Goal: Navigation & Orientation: Find specific page/section

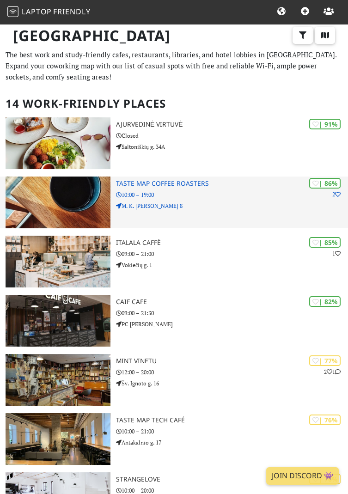
click at [106, 213] on img at bounding box center [58, 203] width 105 height 52
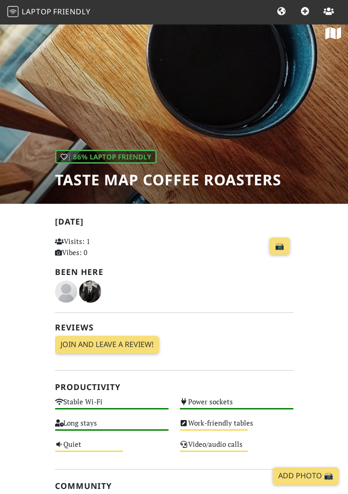
scroll to position [10, 0]
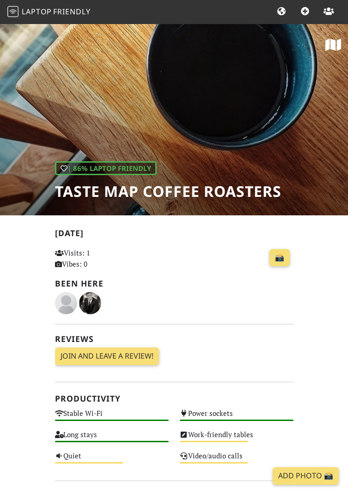
scroll to position [10, 0]
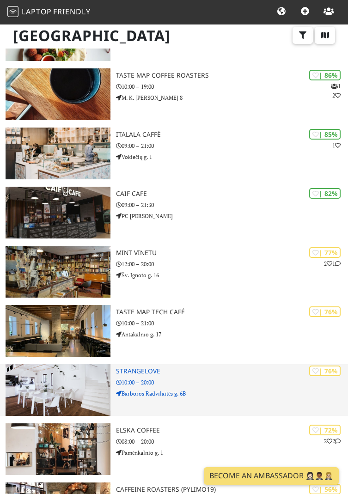
scroll to position [109, 0]
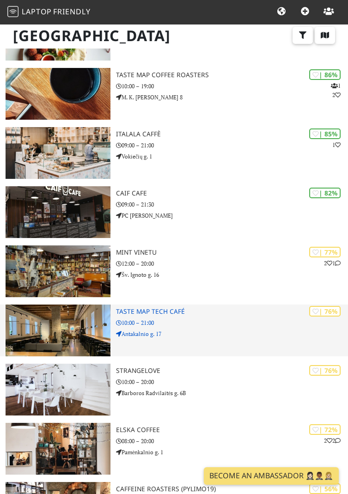
click at [90, 333] on img at bounding box center [58, 331] width 105 height 52
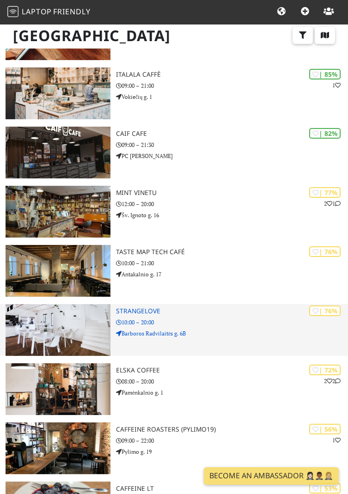
scroll to position [170, 0]
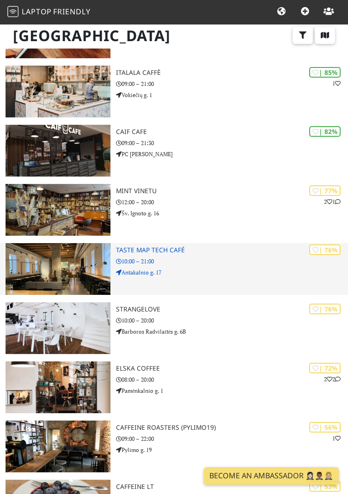
click at [96, 265] on img at bounding box center [58, 269] width 105 height 52
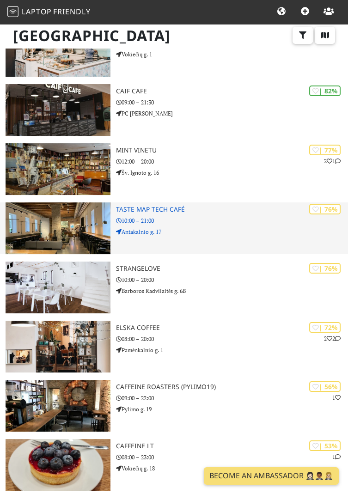
scroll to position [215, 0]
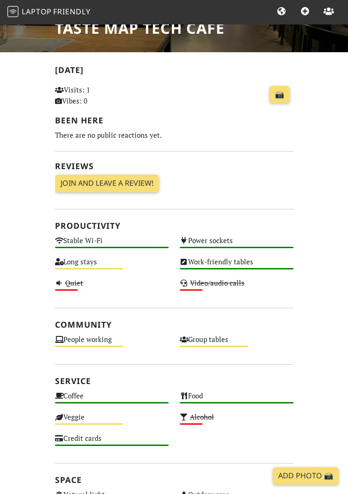
scroll to position [164, 0]
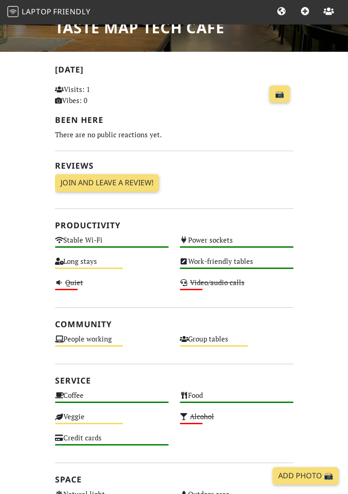
click at [86, 261] on div "Long stays Medium" at bounding box center [111, 265] width 125 height 21
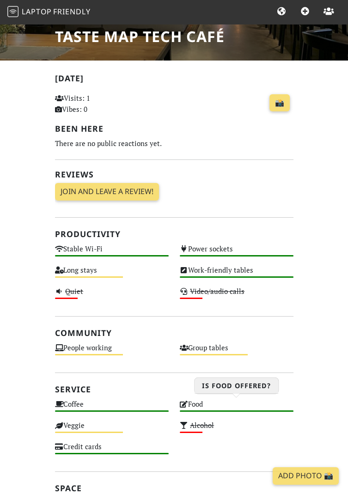
scroll to position [0, 0]
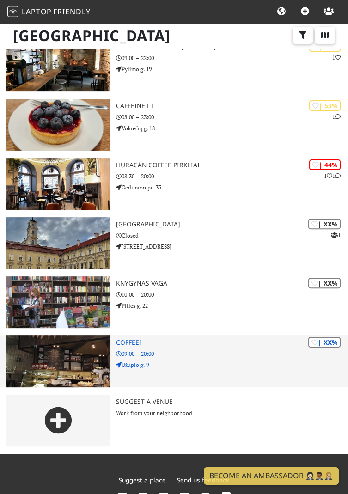
scroll to position [551, 0]
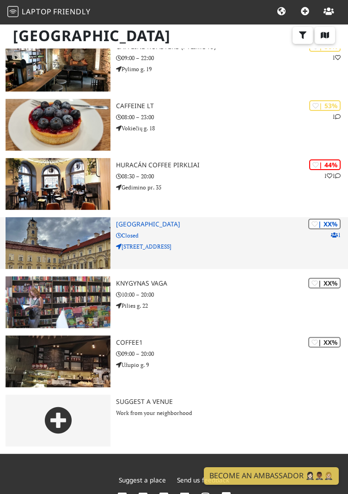
click at [77, 240] on img at bounding box center [58, 243] width 105 height 52
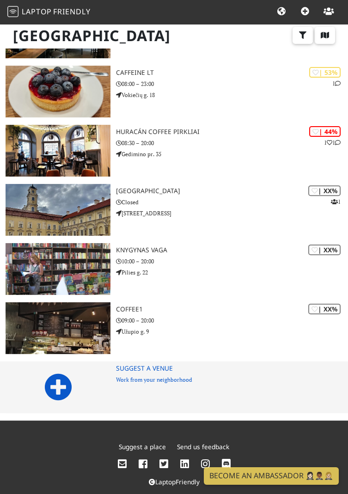
scroll to position [598, 0]
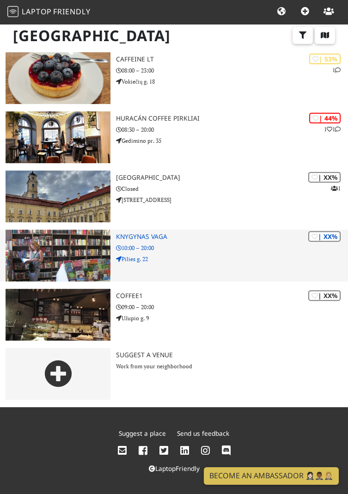
click at [91, 260] on img at bounding box center [58, 256] width 105 height 52
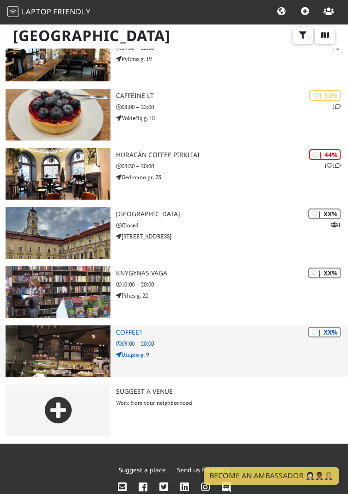
scroll to position [560, 0]
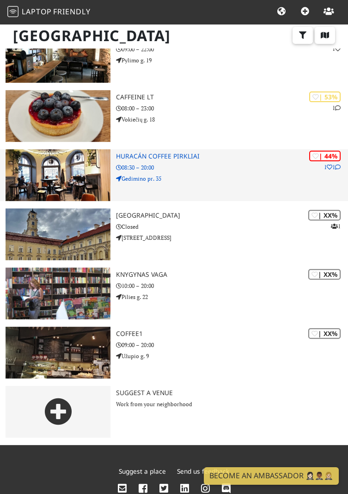
click at [83, 183] on img at bounding box center [58, 175] width 105 height 52
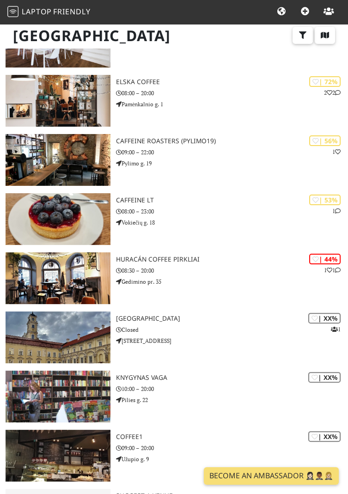
scroll to position [541, 0]
